Goal: Transaction & Acquisition: Purchase product/service

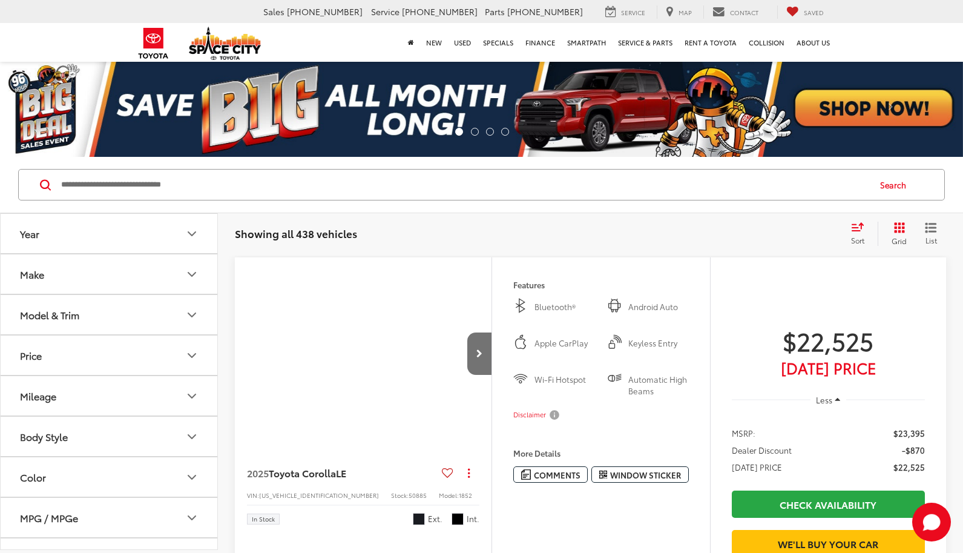
click at [153, 276] on button "Make" at bounding box center [110, 273] width 218 height 39
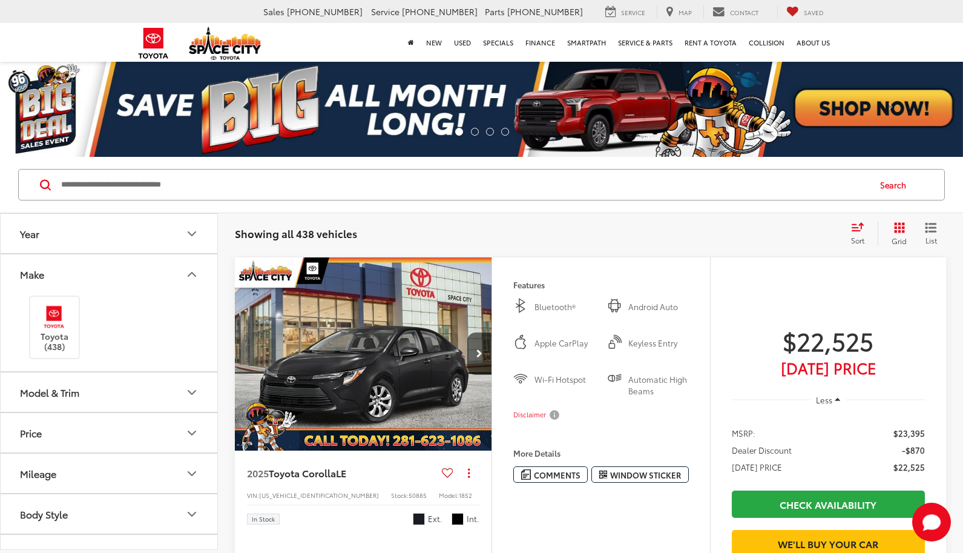
click at [158, 383] on button "Model & Trim" at bounding box center [110, 391] width 218 height 39
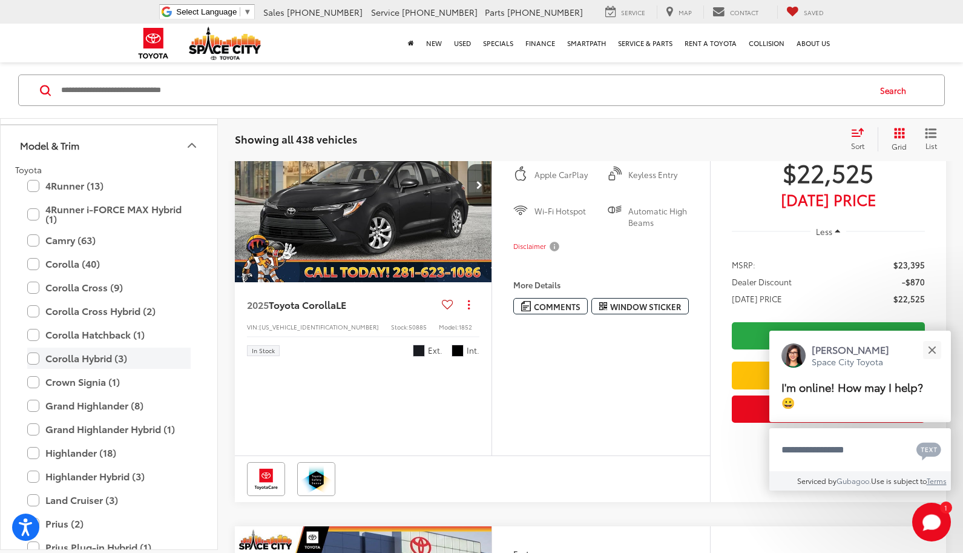
scroll to position [153, 0]
click at [116, 403] on label "Grand Highlander (8)" at bounding box center [108, 404] width 163 height 21
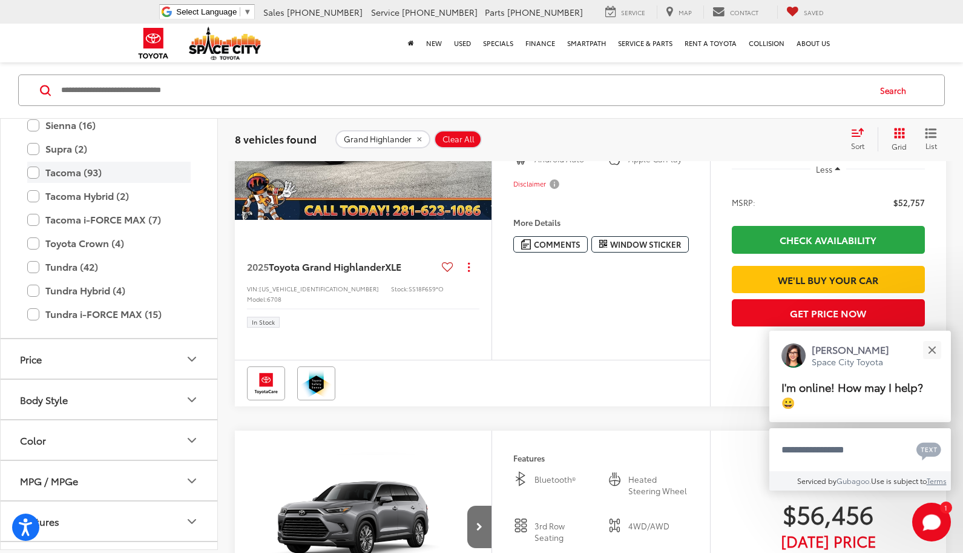
scroll to position [779, 0]
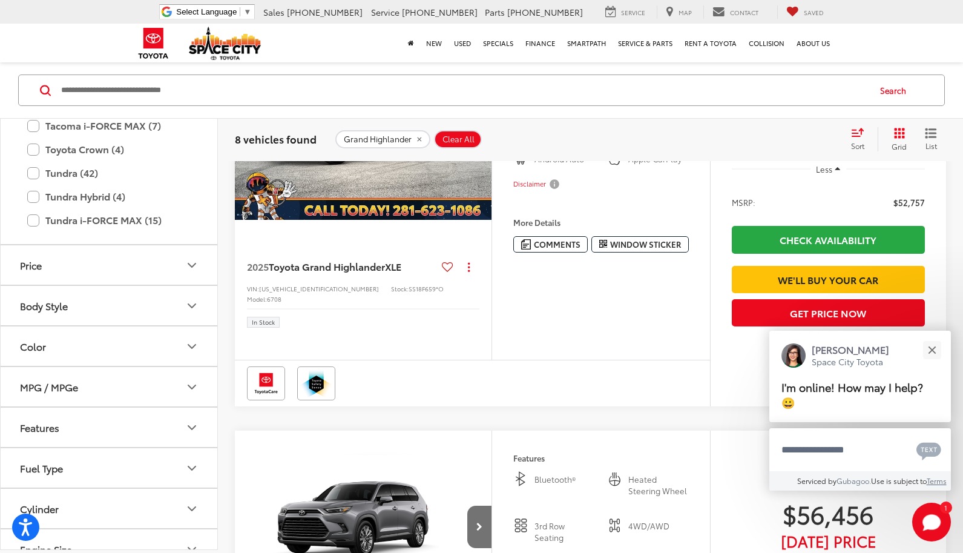
click at [193, 347] on icon "Color" at bounding box center [192, 346] width 15 height 15
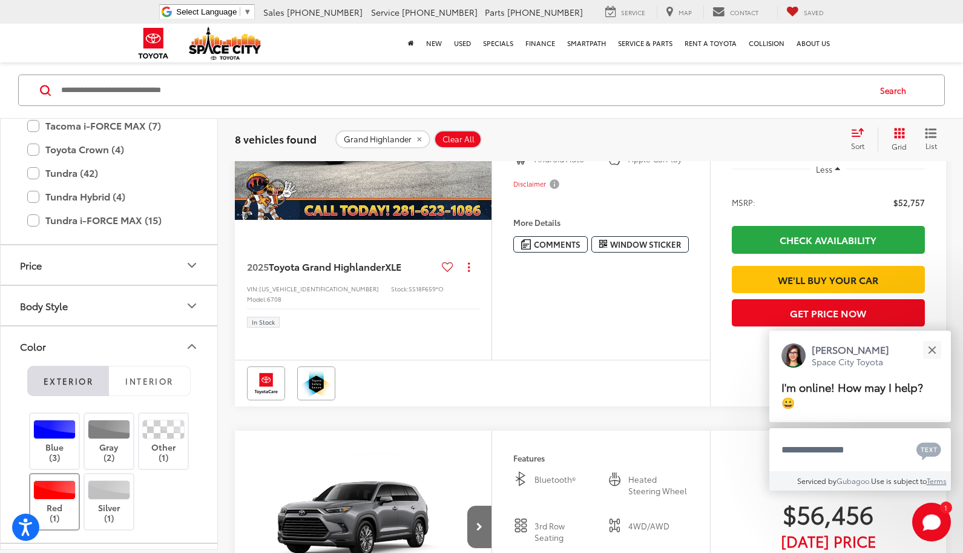
click at [47, 493] on div at bounding box center [54, 489] width 43 height 19
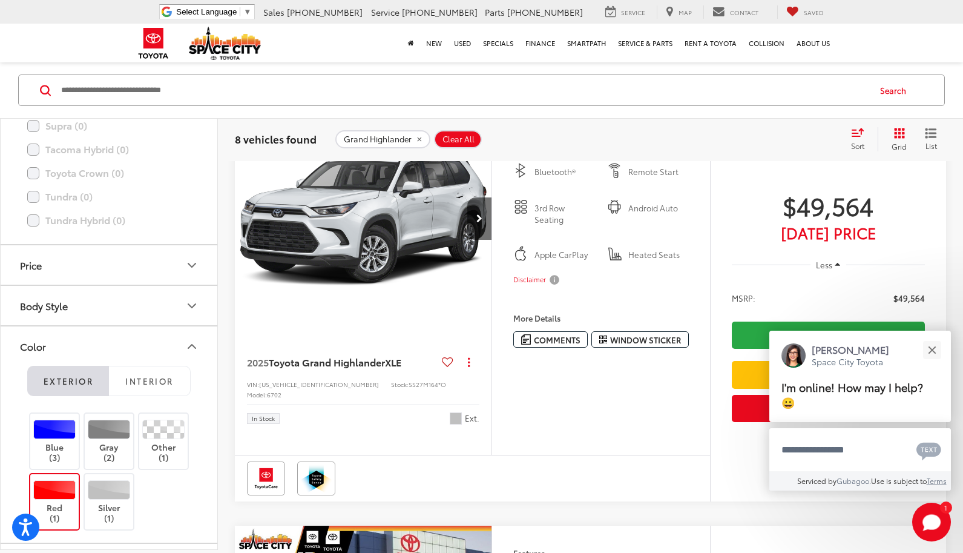
scroll to position [94, 0]
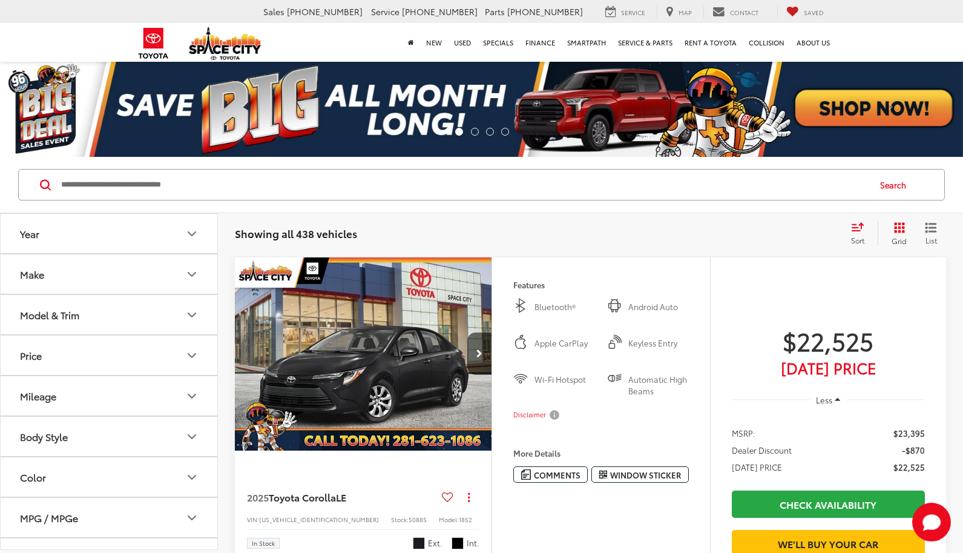
click at [148, 237] on button "Year" at bounding box center [110, 233] width 218 height 39
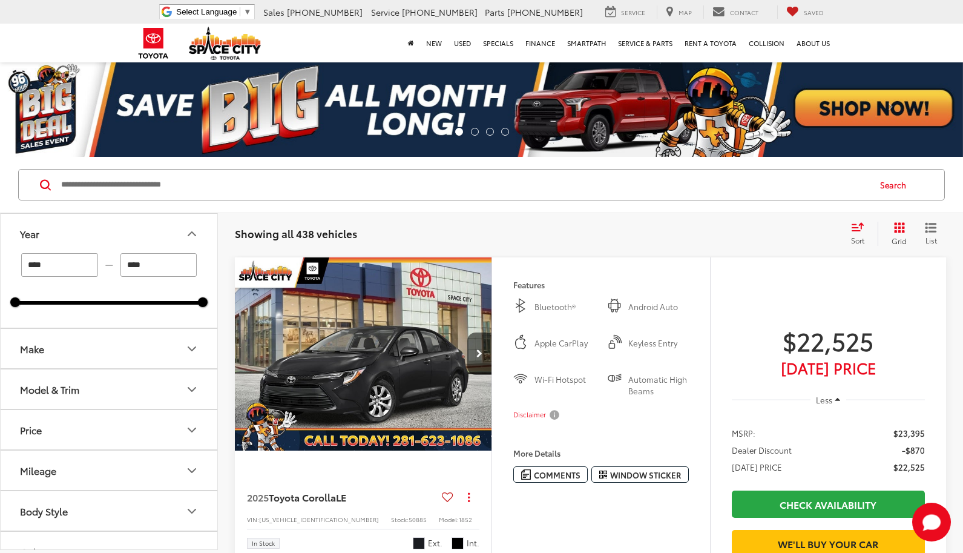
click at [245, 192] on input "Search by Make, Model, or Keyword" at bounding box center [464, 184] width 809 height 29
click at [147, 342] on button "Make" at bounding box center [110, 348] width 218 height 39
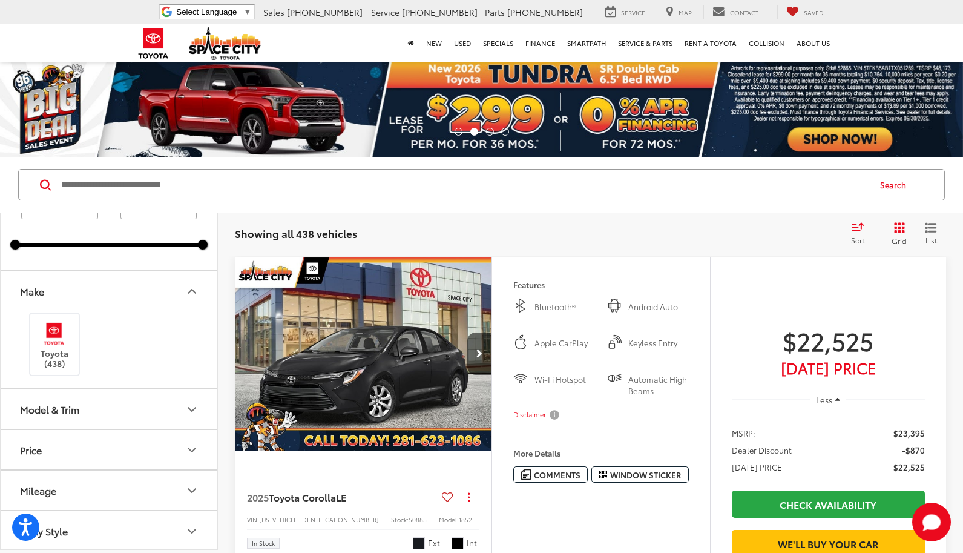
scroll to position [73, 0]
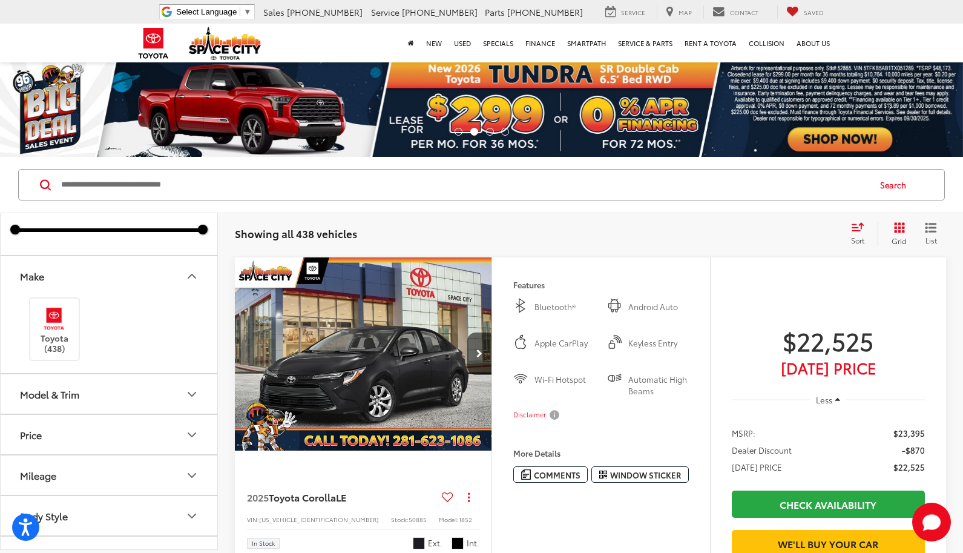
click at [131, 389] on button "Model & Trim" at bounding box center [110, 393] width 218 height 39
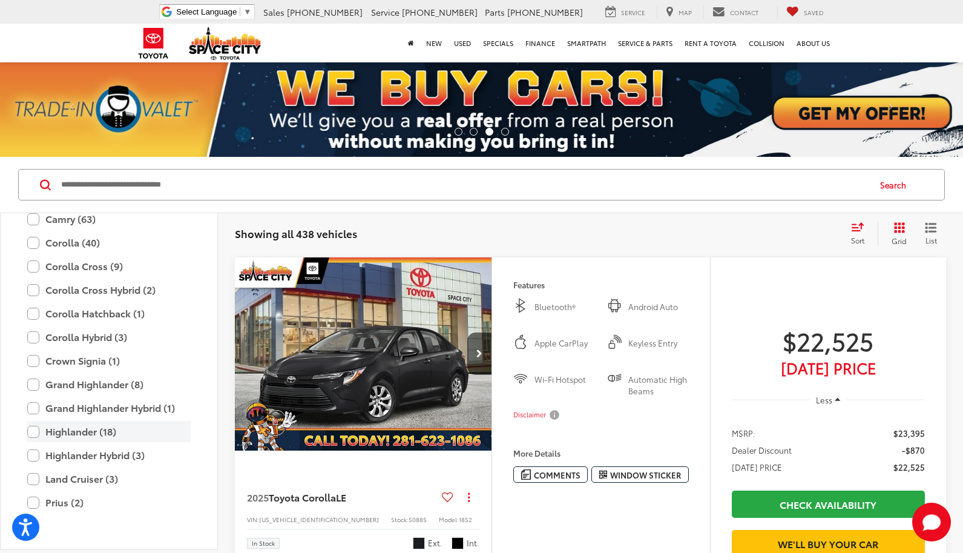
scroll to position [344, 0]
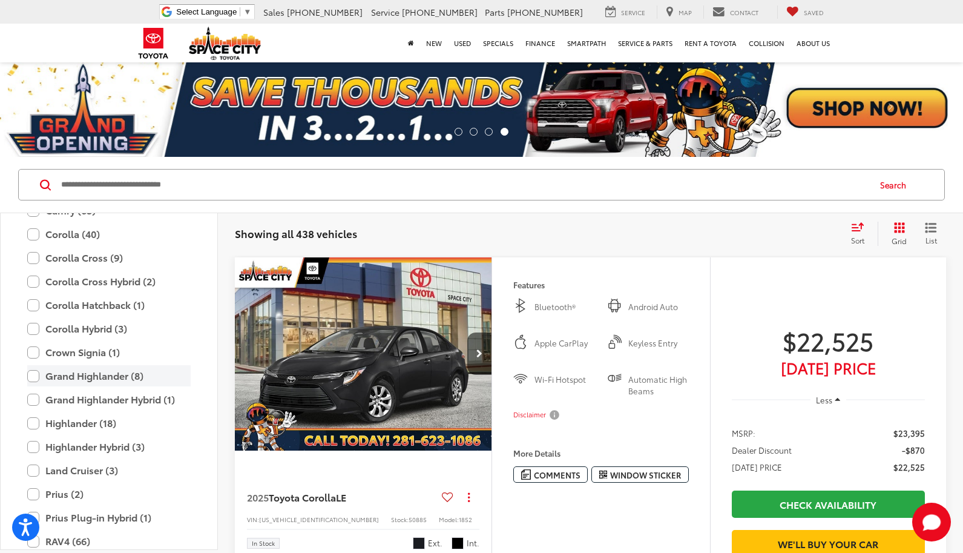
click at [119, 377] on label "Grand Highlander (8)" at bounding box center [108, 375] width 163 height 21
type input "****"
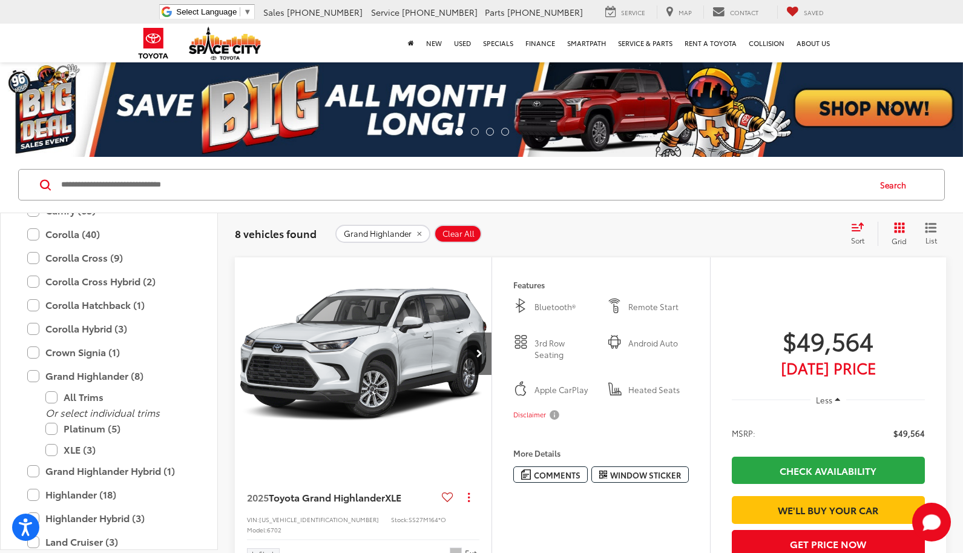
drag, startPoint x: 931, startPoint y: 229, endPoint x: 911, endPoint y: 230, distance: 20.0
click at [931, 229] on icon "List View" at bounding box center [931, 227] width 12 height 11
click at [930, 228] on icon "List View" at bounding box center [931, 227] width 10 height 8
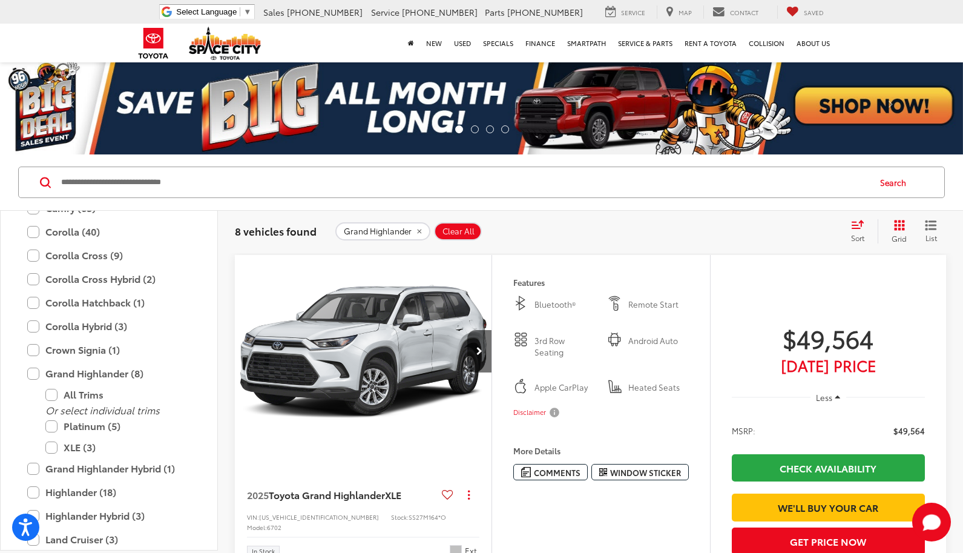
click at [897, 233] on span "Grid" at bounding box center [899, 238] width 15 height 10
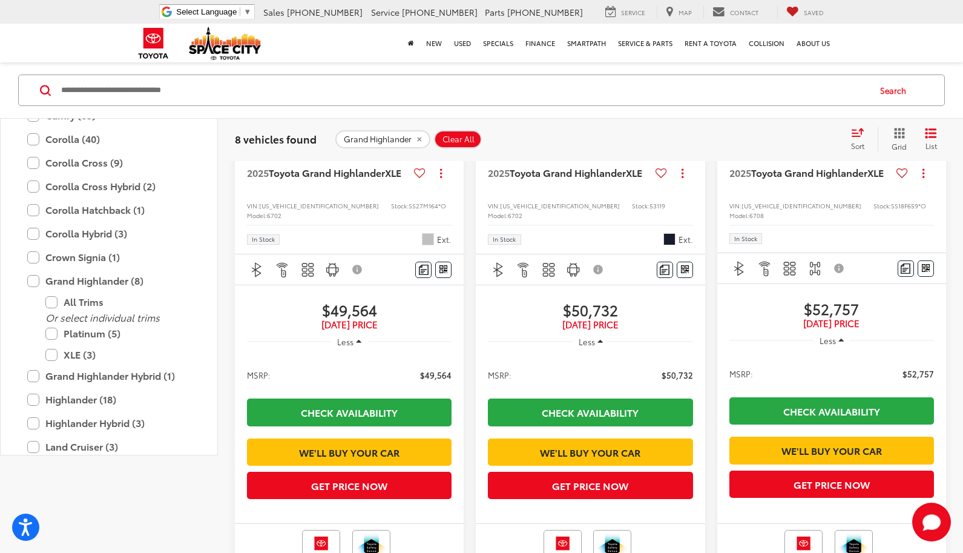
scroll to position [0, 0]
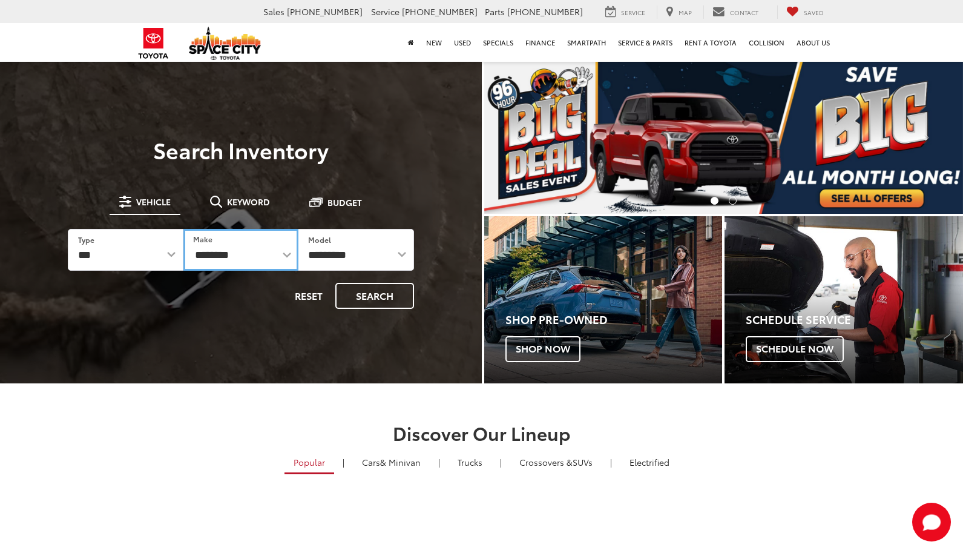
click at [240, 257] on select "**********" at bounding box center [241, 250] width 116 height 42
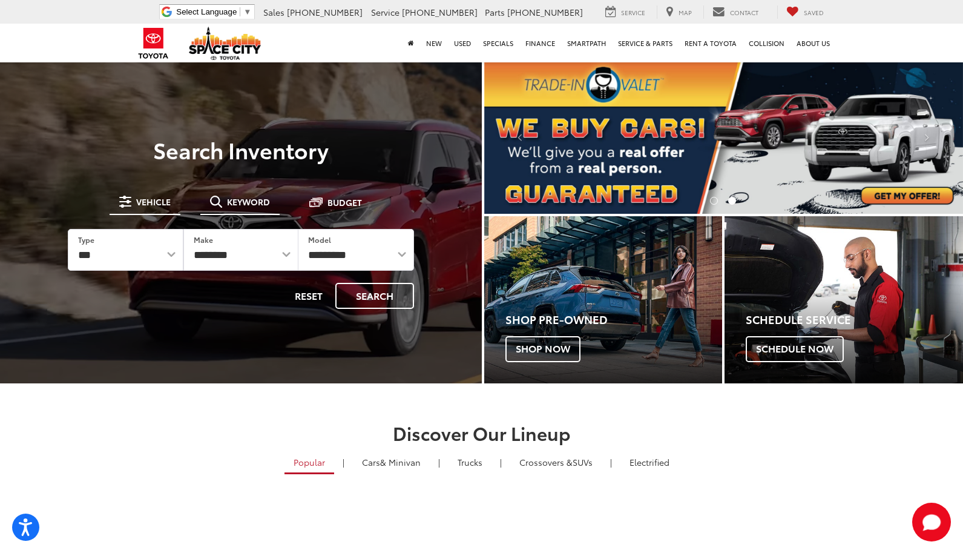
click at [237, 201] on span "Keyword" at bounding box center [248, 201] width 43 height 8
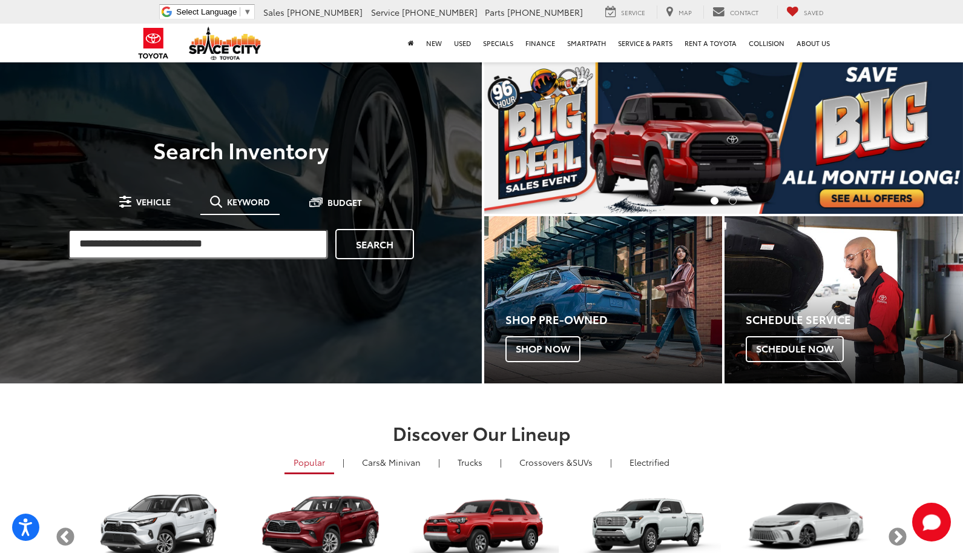
click at [180, 246] on input "search" at bounding box center [198, 244] width 260 height 30
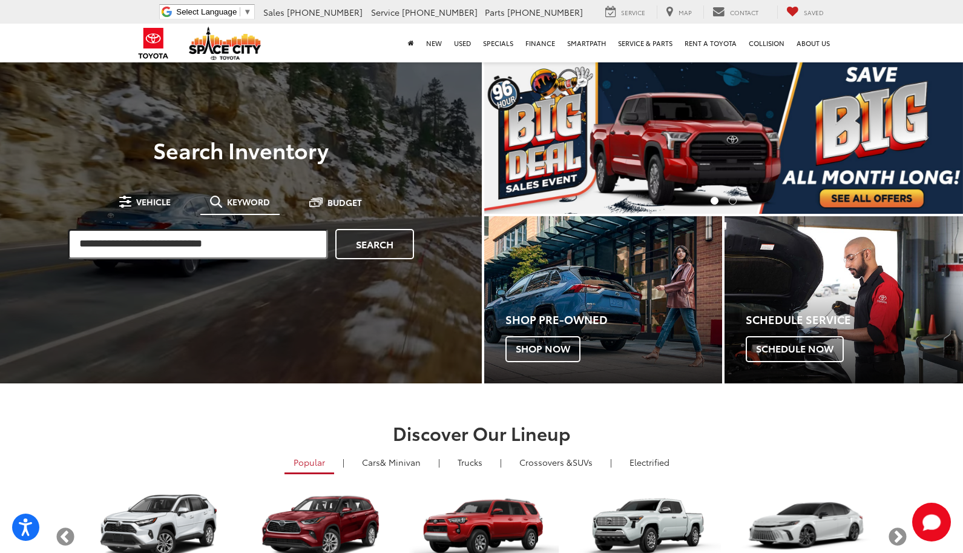
paste input "**********"
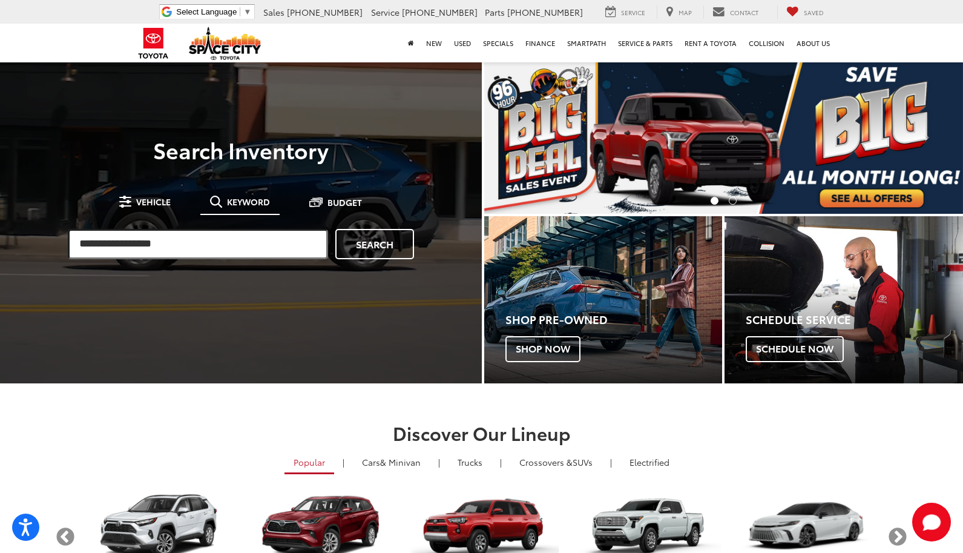
type input "**********"
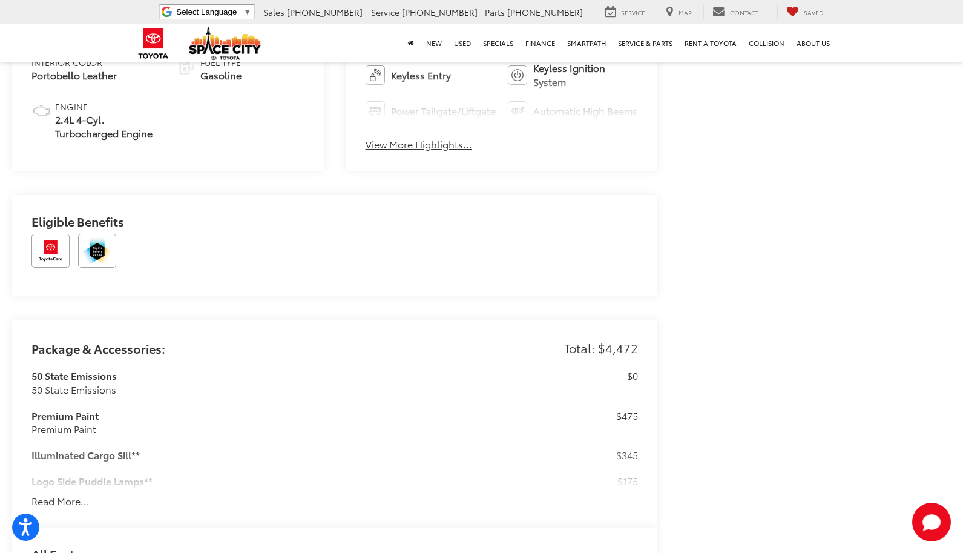
scroll to position [903, 0]
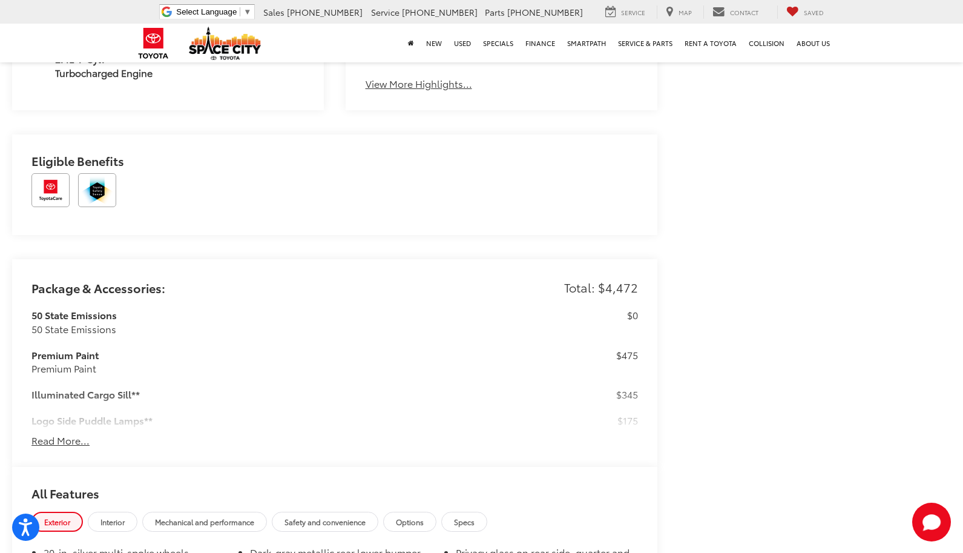
click at [50, 442] on button "Read More..." at bounding box center [60, 440] width 58 height 14
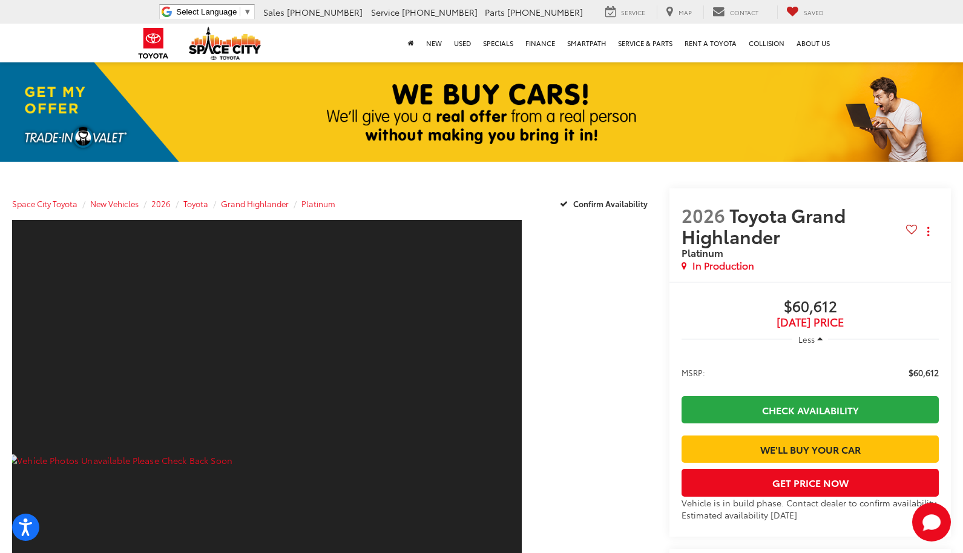
scroll to position [0, 0]
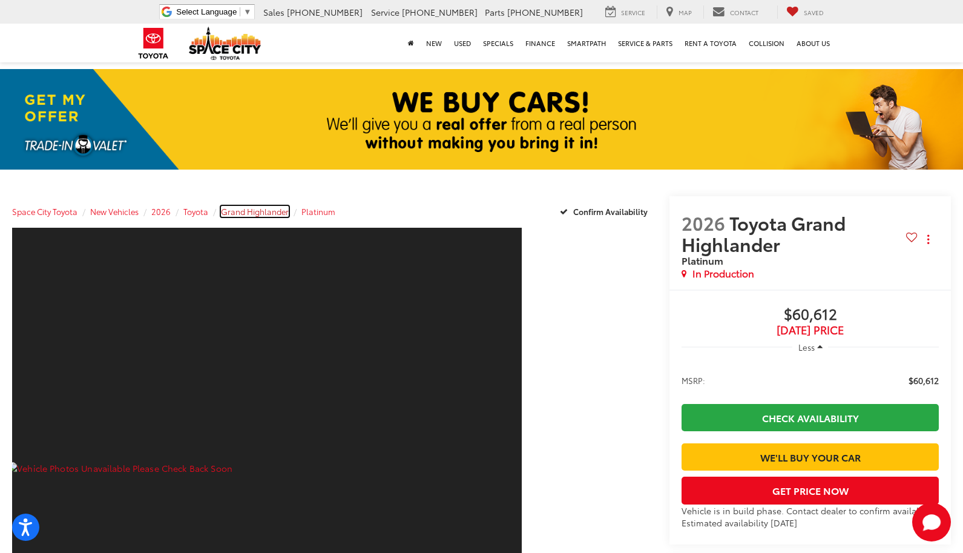
click at [264, 212] on span "Grand Highlander" at bounding box center [255, 211] width 68 height 11
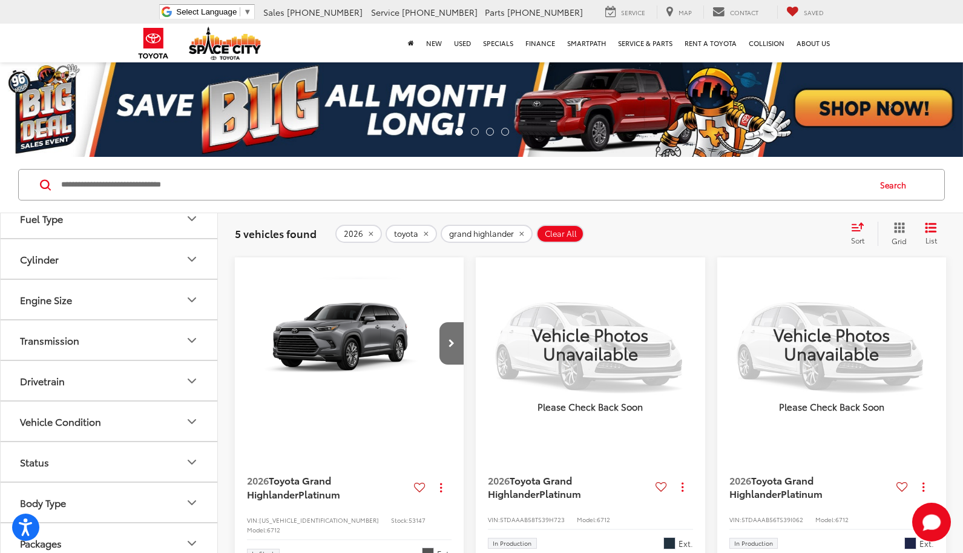
scroll to position [410, 0]
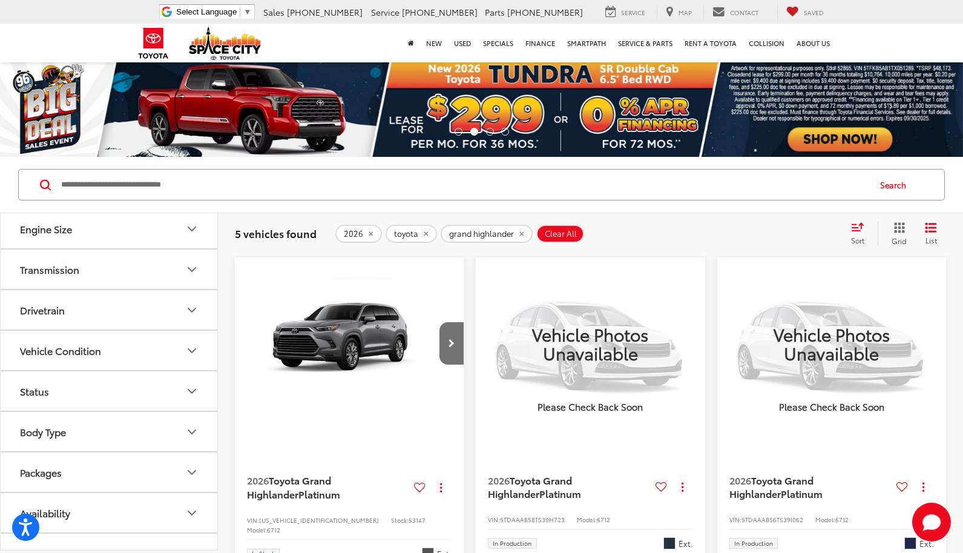
click at [518, 233] on icon "remove grand%20highlander" at bounding box center [522, 233] width 8 height 7
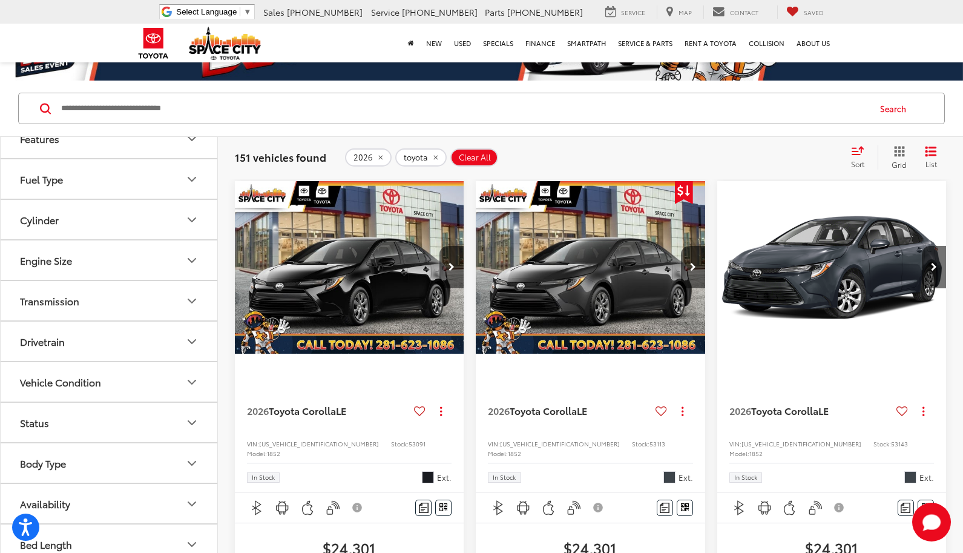
scroll to position [91, 0]
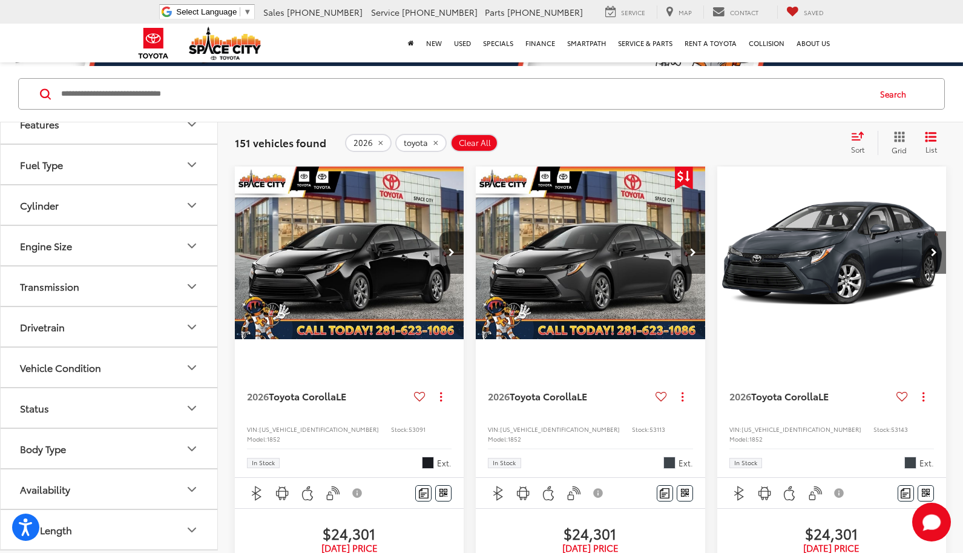
click at [349, 260] on img "2026 Toyota Corolla LE 0" at bounding box center [349, 252] width 231 height 173
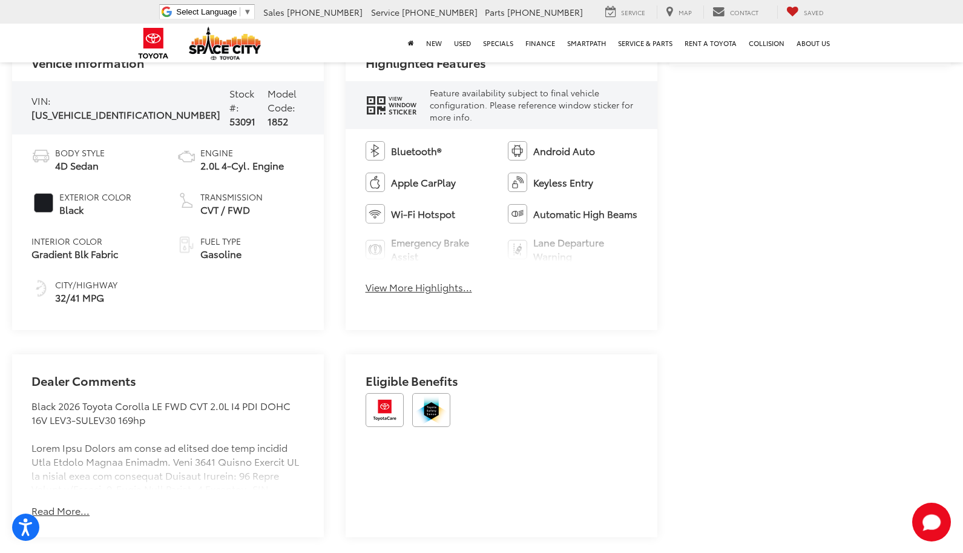
scroll to position [626, 0]
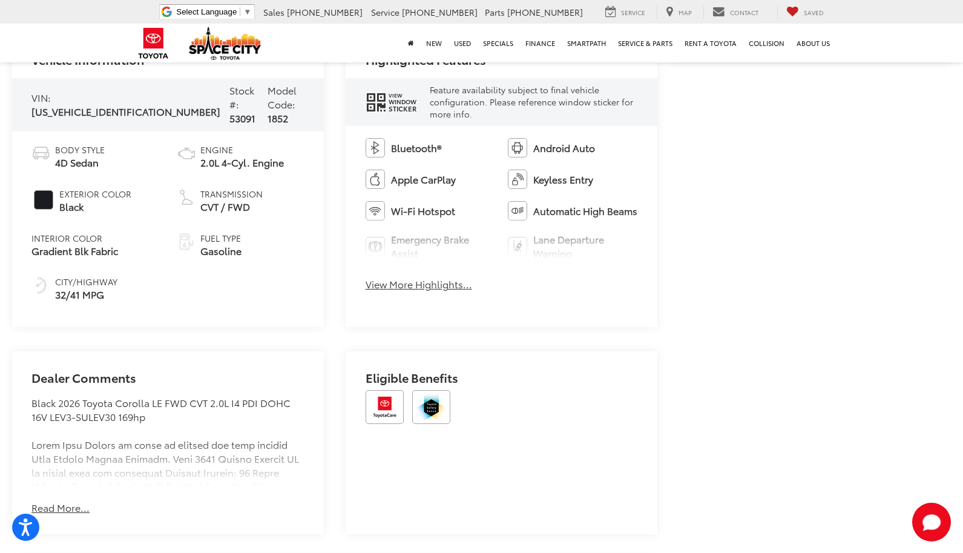
click at [432, 284] on button "View More Highlights..." at bounding box center [419, 284] width 107 height 14
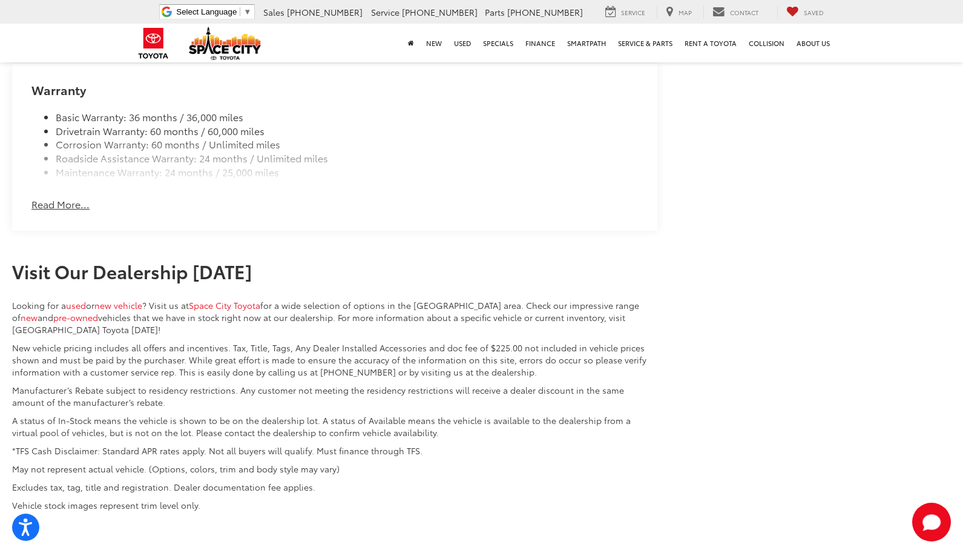
scroll to position [1296, 0]
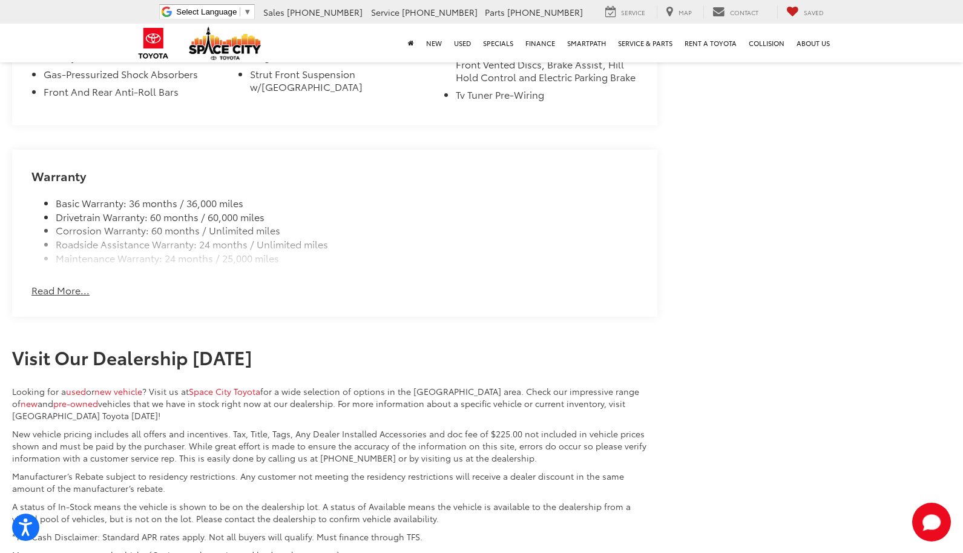
click at [53, 292] on button "Read More..." at bounding box center [60, 290] width 58 height 14
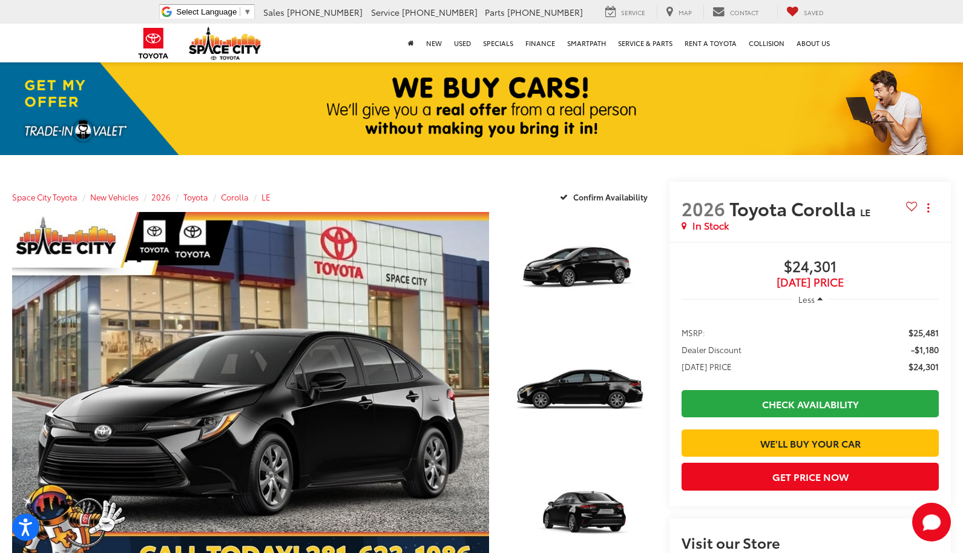
scroll to position [13, 0]
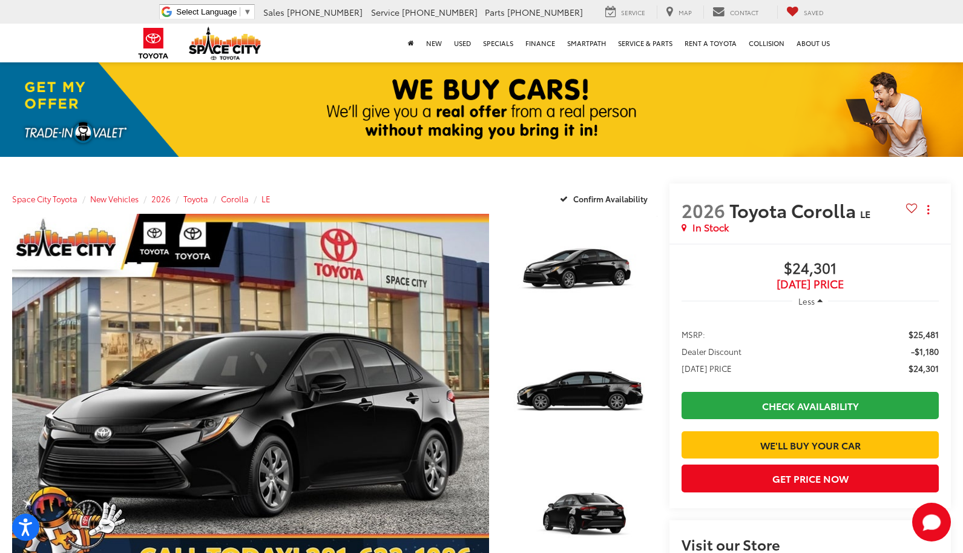
click at [712, 360] on ul "MSRP: $25,481 Dealer Discount -$1,180 TODAY'S PRICE $24,301" at bounding box center [810, 350] width 281 height 71
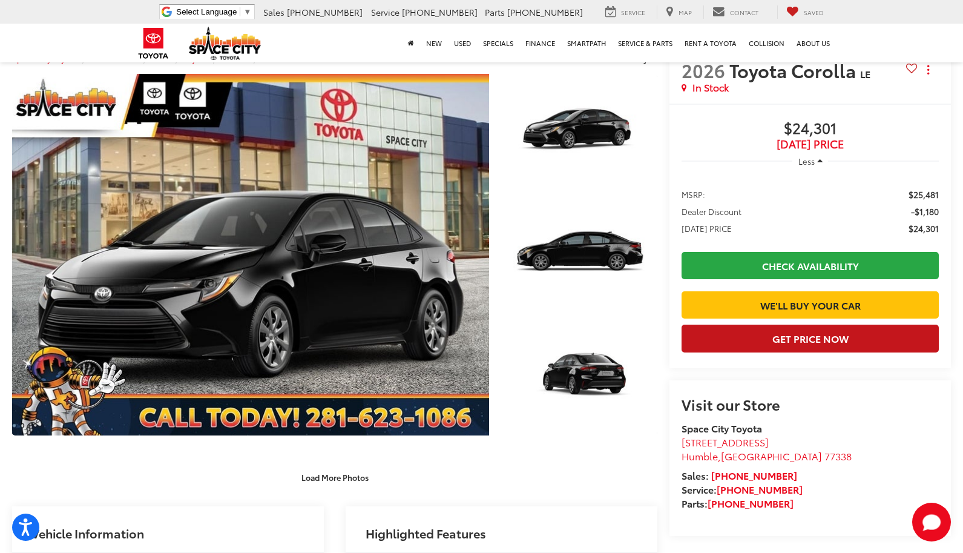
scroll to position [172, 0]
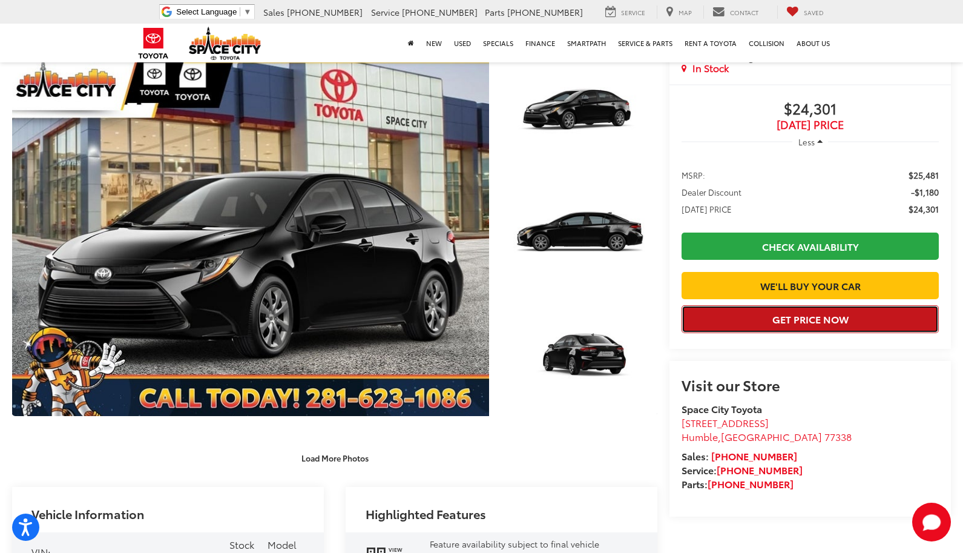
click at [757, 332] on button "Get Price Now" at bounding box center [810, 318] width 257 height 27
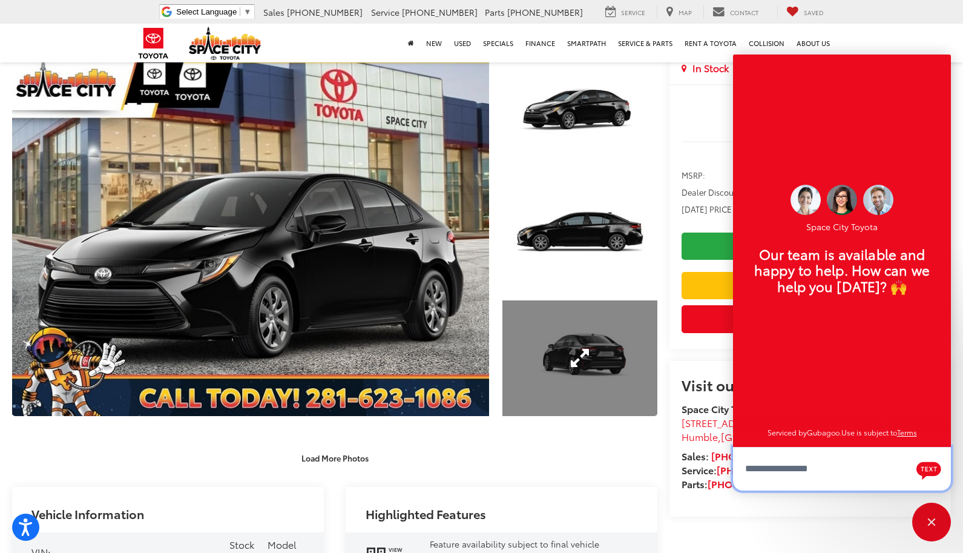
scroll to position [15, 0]
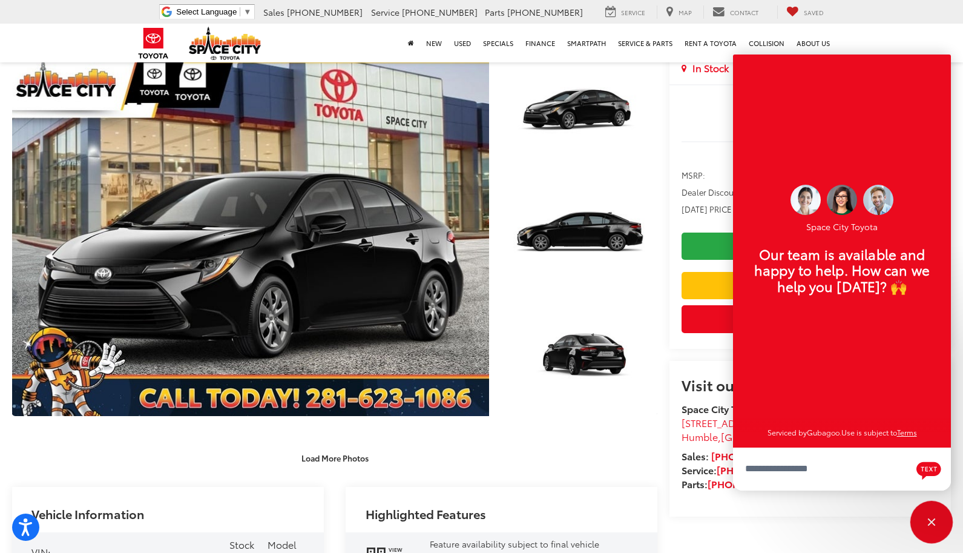
click at [940, 519] on div "Close" at bounding box center [931, 521] width 39 height 39
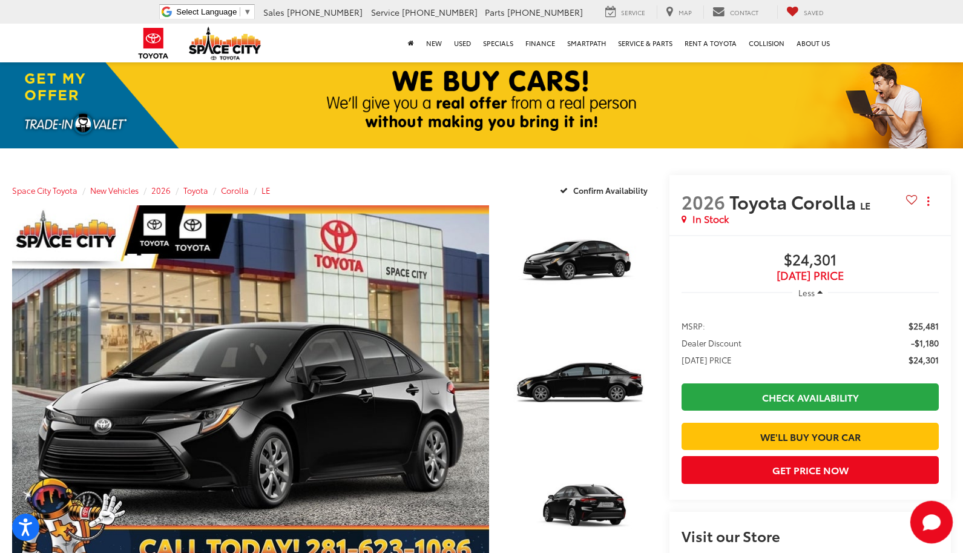
scroll to position [21, 0]
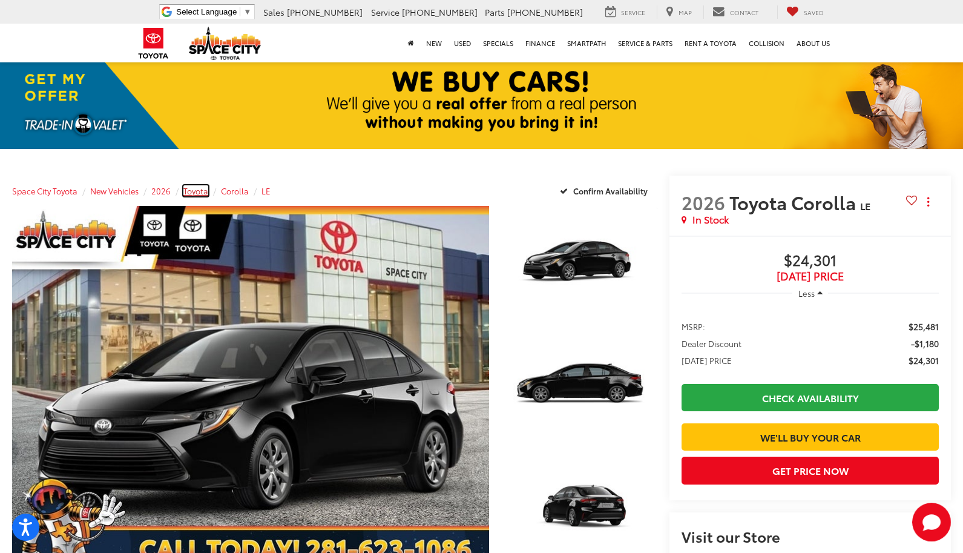
drag, startPoint x: 199, startPoint y: 191, endPoint x: 220, endPoint y: 183, distance: 23.0
click at [199, 191] on span "Toyota" at bounding box center [195, 190] width 25 height 11
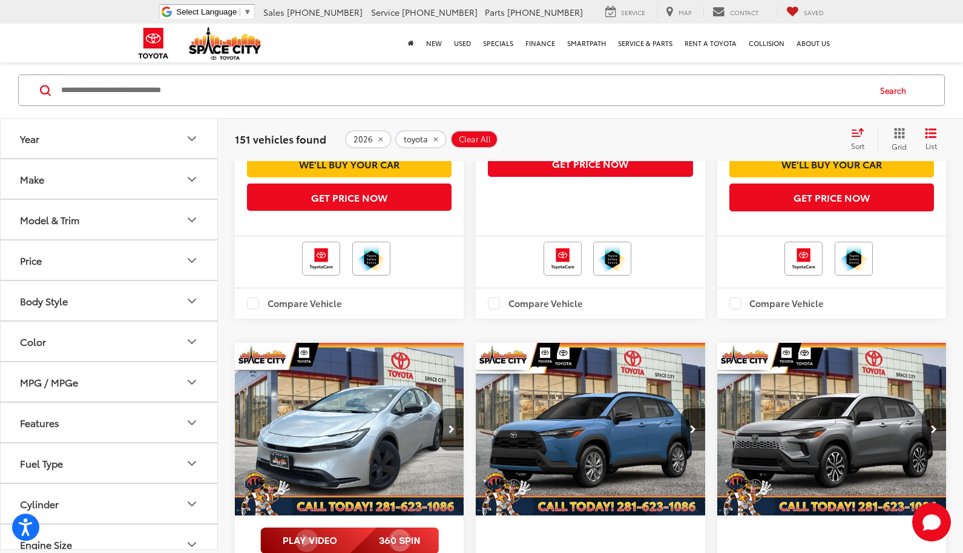
scroll to position [2368, 0]
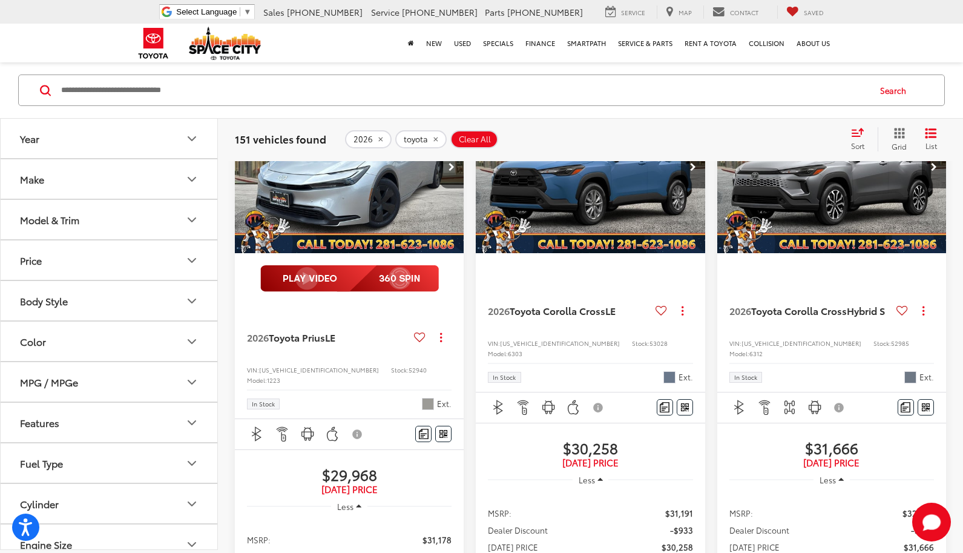
click at [818, 254] on img "2026 Toyota Corolla Cross Hybrid S 0" at bounding box center [832, 167] width 231 height 173
